Goal: Task Accomplishment & Management: Manage account settings

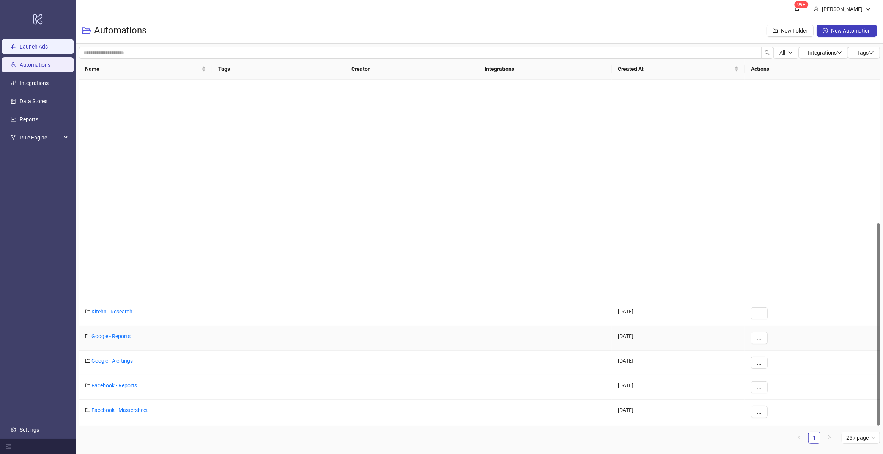
scroll to position [245, 0]
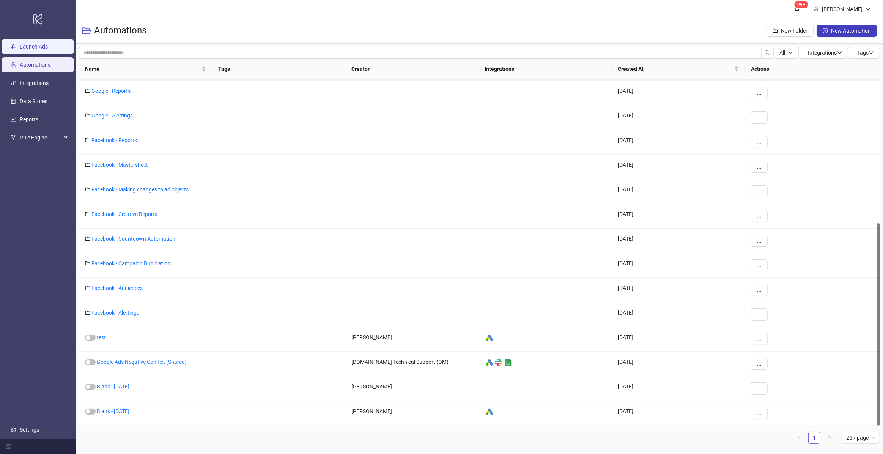
click at [33, 45] on link "Launch Ads" at bounding box center [34, 47] width 28 height 6
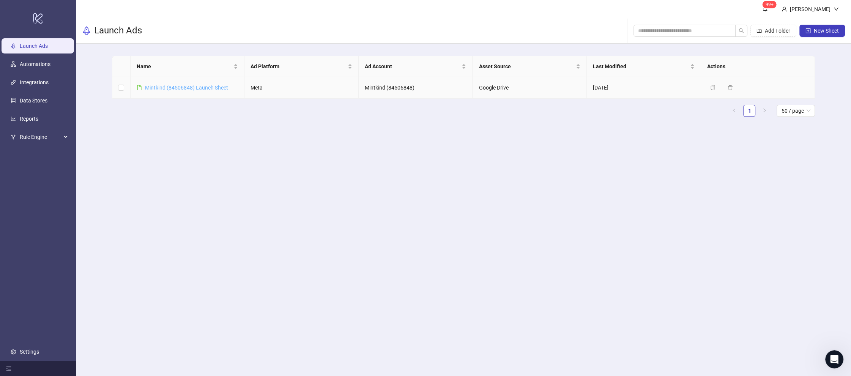
click at [186, 90] on link "Mintkind (84506848) Launch Sheet" at bounding box center [186, 88] width 83 height 6
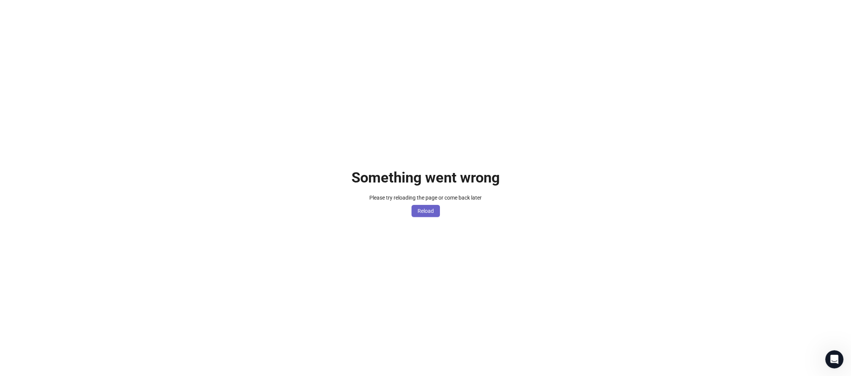
click at [422, 212] on span "Reload" at bounding box center [425, 211] width 16 height 6
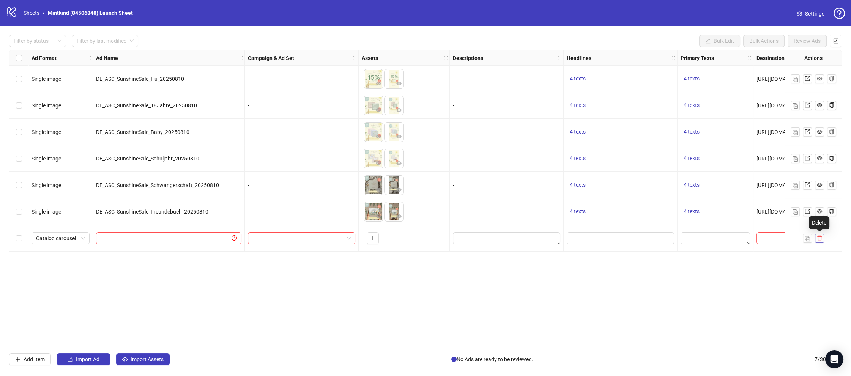
click at [818, 240] on icon "delete" at bounding box center [819, 238] width 5 height 5
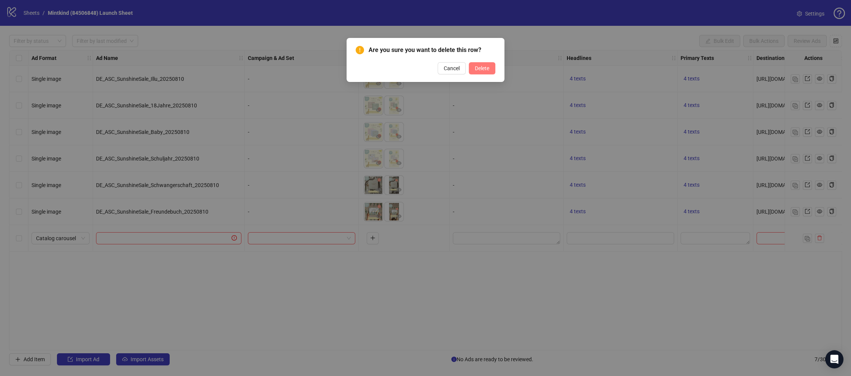
click at [481, 68] on span "Delete" at bounding box center [482, 68] width 14 height 6
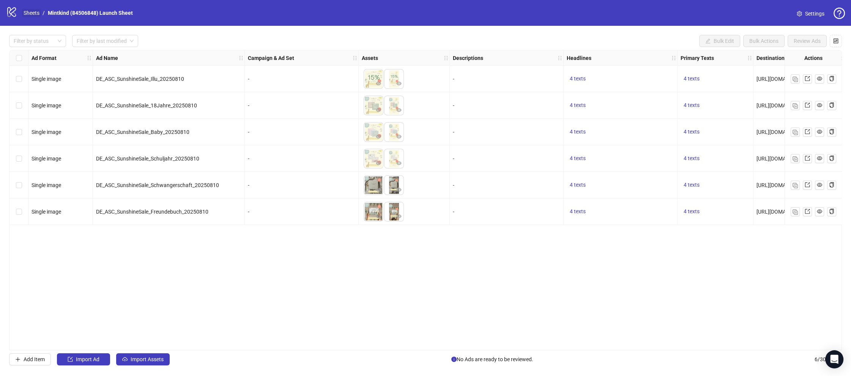
click at [33, 13] on link "Sheets" at bounding box center [31, 13] width 19 height 8
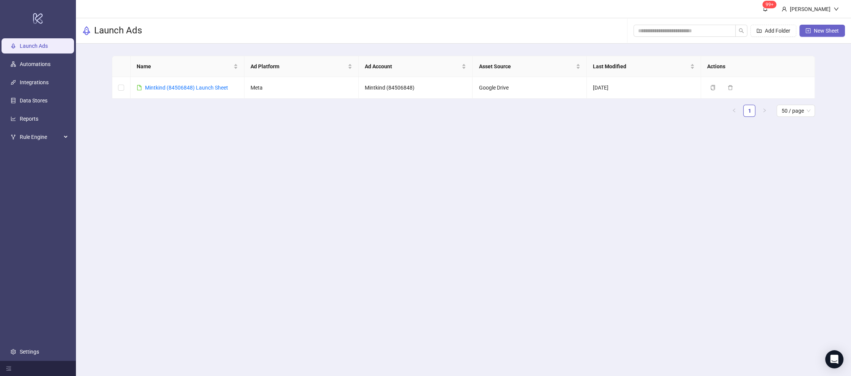
click at [823, 31] on span "New Sheet" at bounding box center [825, 31] width 25 height 6
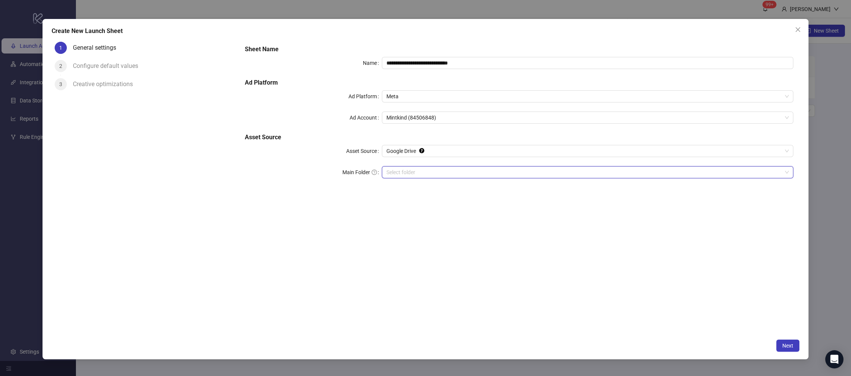
click at [436, 173] on input "Main Folder" at bounding box center [583, 172] width 395 height 11
drag, startPoint x: 409, startPoint y: 61, endPoint x: 423, endPoint y: 67, distance: 14.8
click at [410, 62] on input "**********" at bounding box center [587, 63] width 411 height 12
click at [412, 120] on span "Mintkind (84506848)" at bounding box center [587, 117] width 402 height 11
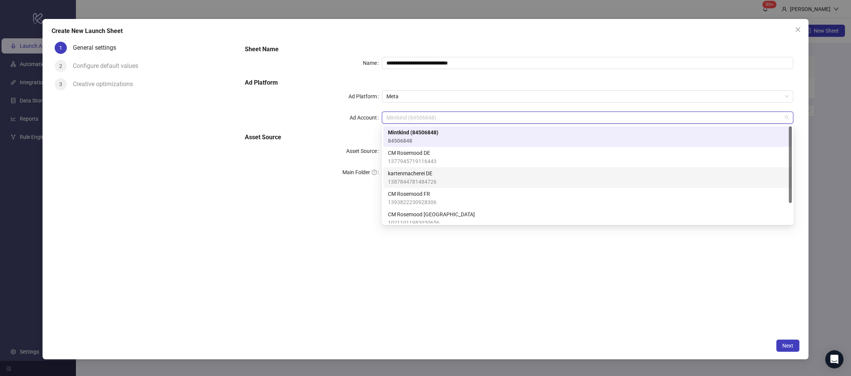
click at [434, 175] on span "kartenmacherei DE" at bounding box center [412, 173] width 49 height 8
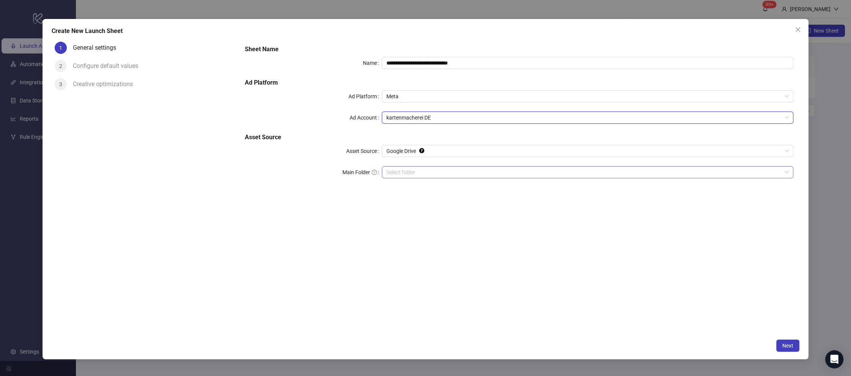
click at [414, 171] on input "Main Folder" at bounding box center [583, 172] width 395 height 11
click at [405, 155] on span "Google Drive" at bounding box center [587, 150] width 402 height 11
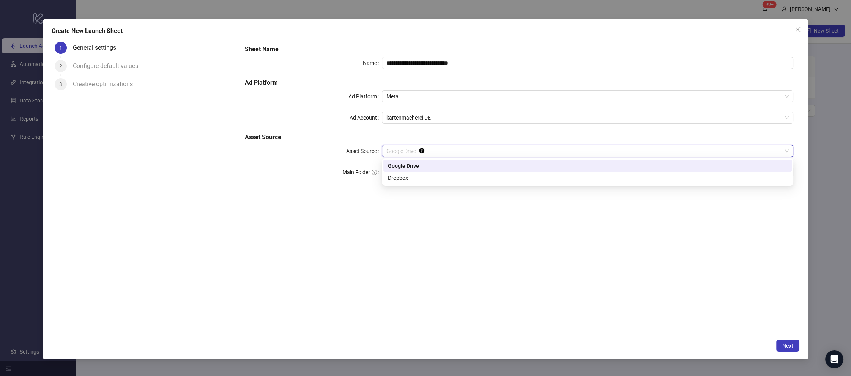
click at [433, 165] on div "Google Drive" at bounding box center [587, 166] width 399 height 8
click at [418, 171] on input "Main Folder" at bounding box center [583, 172] width 395 height 11
click at [796, 31] on icon "close" at bounding box center [797, 30] width 6 height 6
